Goal: Task Accomplishment & Management: Use online tool/utility

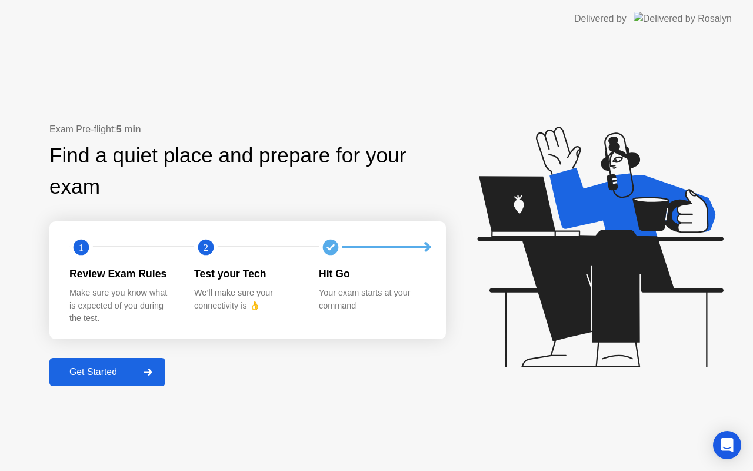
click at [124, 371] on div "Get Started" at bounding box center [93, 372] width 81 height 11
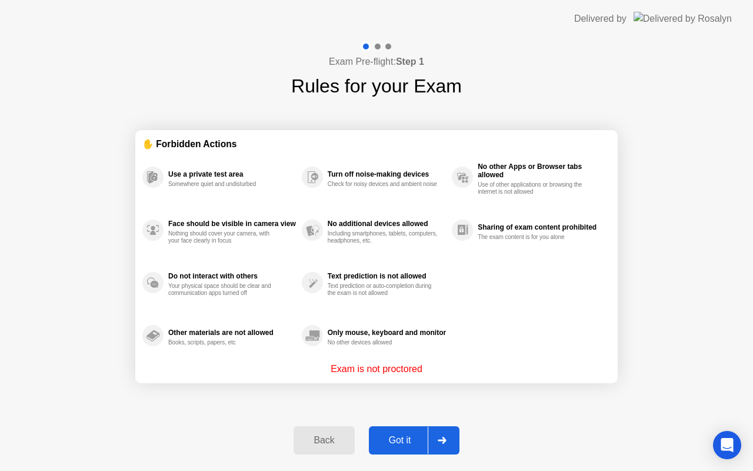
click at [393, 438] on div "Got it" at bounding box center [400, 440] width 55 height 11
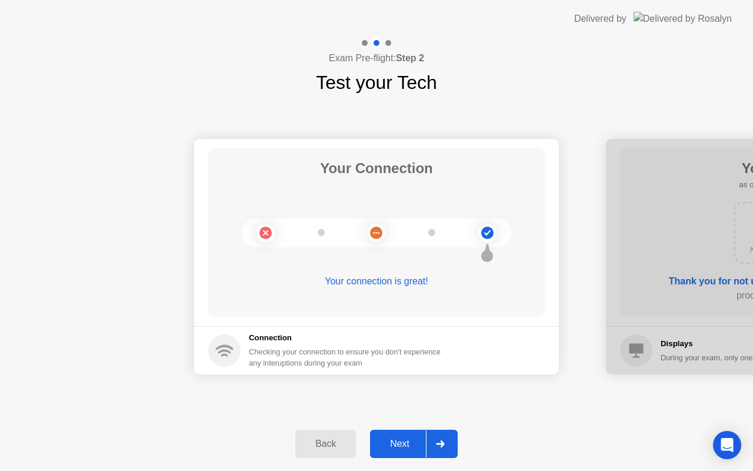
click at [394, 440] on div "Next" at bounding box center [400, 444] width 52 height 11
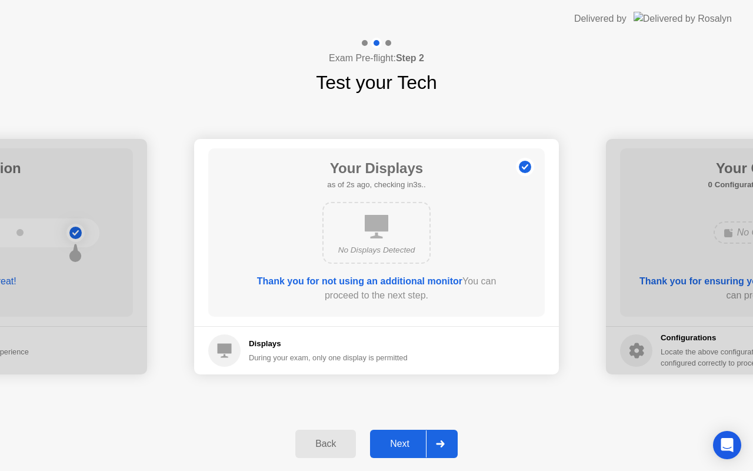
click at [396, 440] on div "Next" at bounding box center [400, 444] width 52 height 11
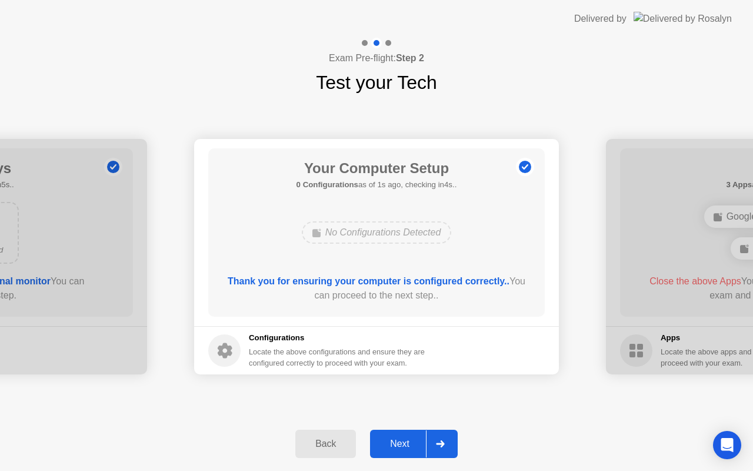
click at [398, 441] on div "Next" at bounding box center [400, 444] width 52 height 11
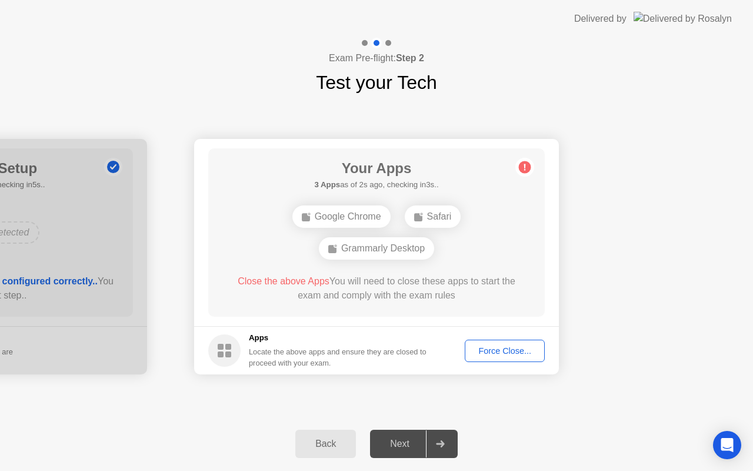
click at [504, 350] on div "Force Close..." at bounding box center [505, 350] width 72 height 9
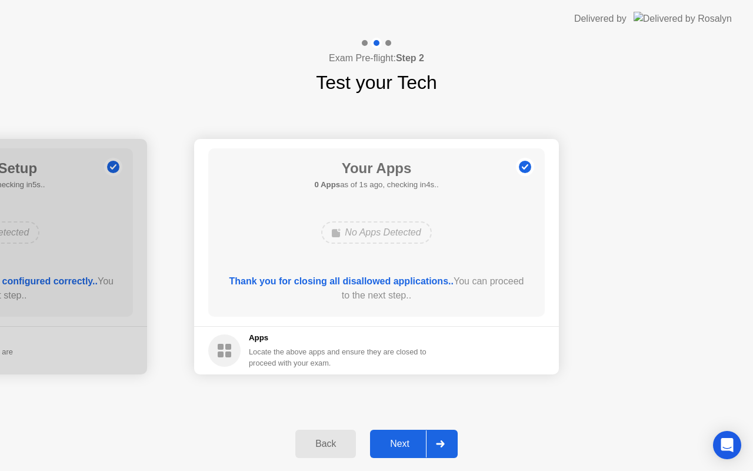
click at [399, 452] on button "Next" at bounding box center [414, 444] width 88 height 28
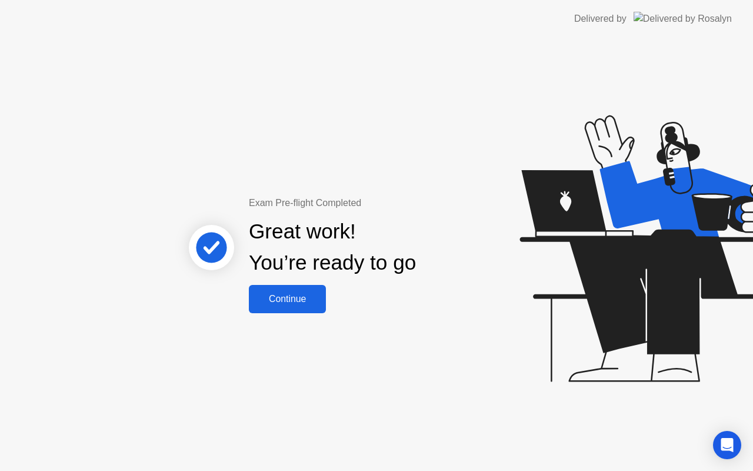
click at [307, 300] on div "Continue" at bounding box center [288, 299] width 70 height 11
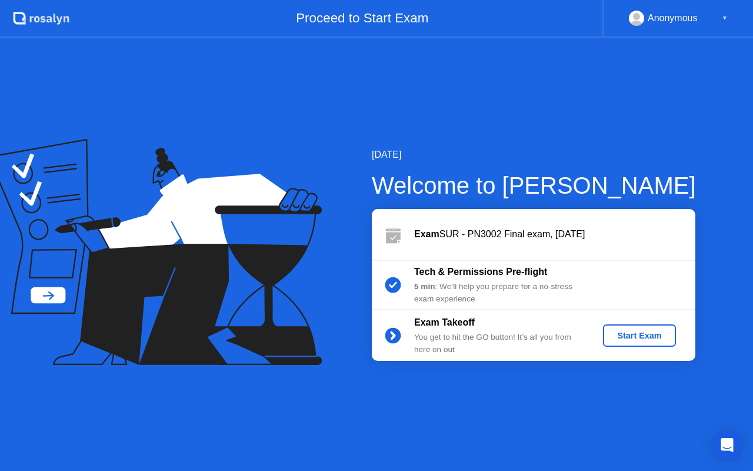
click at [642, 340] on div "Start Exam" at bounding box center [639, 335] width 63 height 9
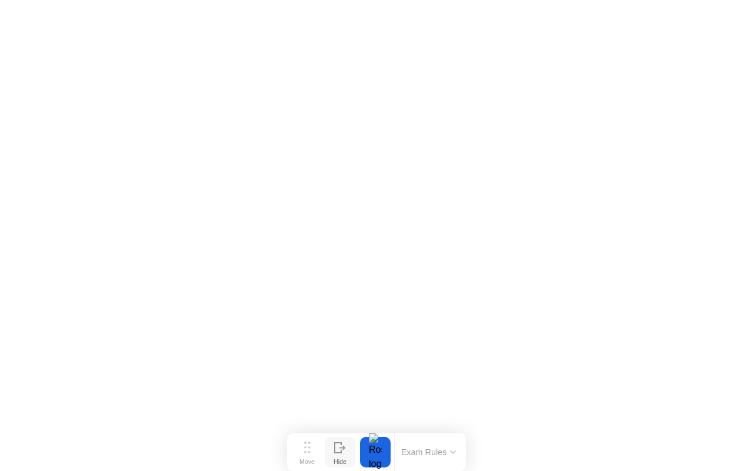
click at [338, 451] on icon at bounding box center [340, 447] width 12 height 11
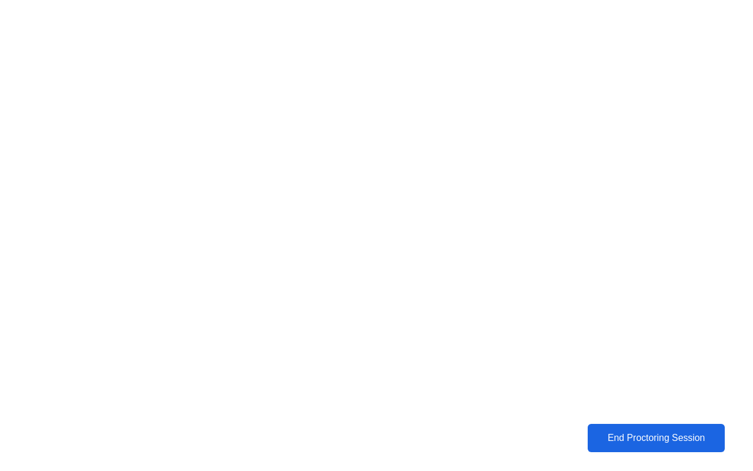
click at [604, 435] on div "End Proctoring Session" at bounding box center [657, 438] width 130 height 11
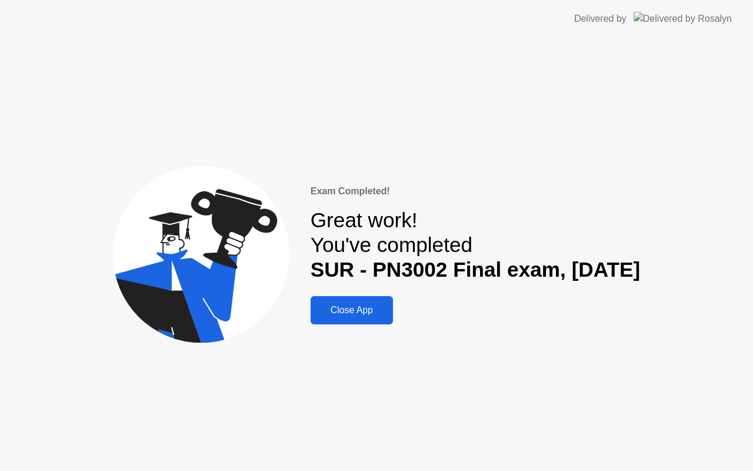
click at [325, 301] on button "Close App" at bounding box center [352, 310] width 82 height 28
